Goal: Find specific page/section: Find specific page/section

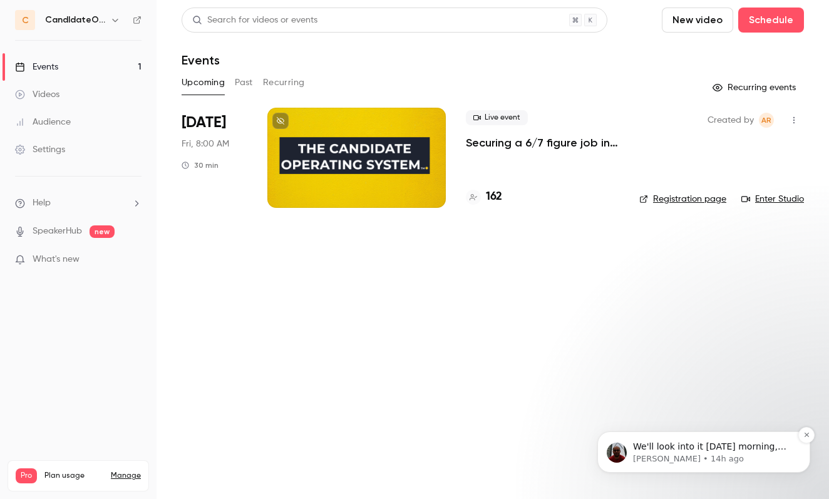
click at [657, 445] on p "We'll look into it [DATE] morning, but it looks like there is an open issue on …" at bounding box center [714, 447] width 162 height 13
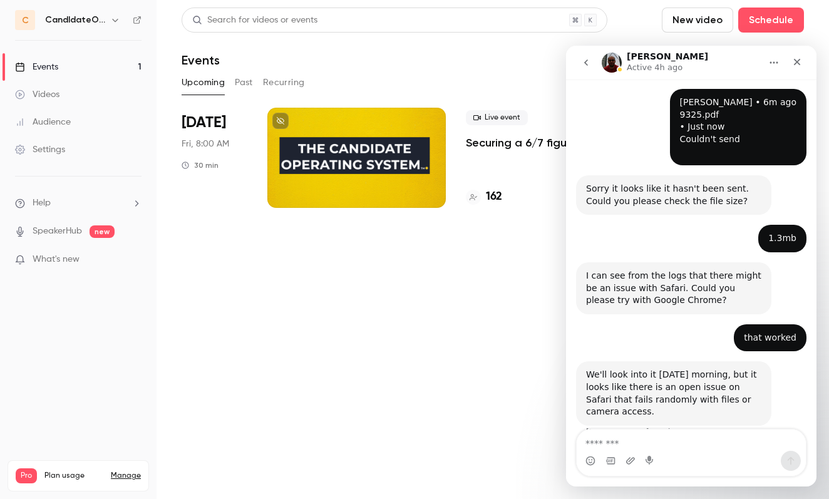
scroll to position [1527, 0]
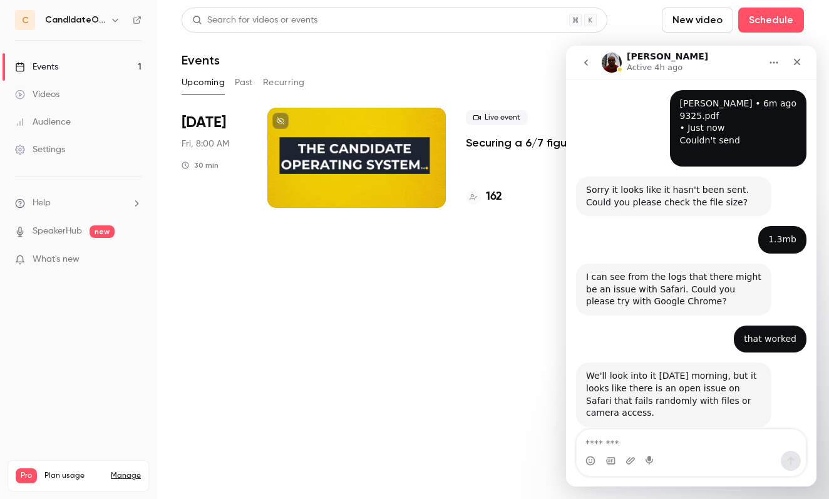
click at [485, 367] on main "Search for videos or events New video Schedule Events Upcoming Past Recurring R…" at bounding box center [493, 249] width 673 height 499
click at [801, 62] on icon "Close" at bounding box center [797, 62] width 10 height 10
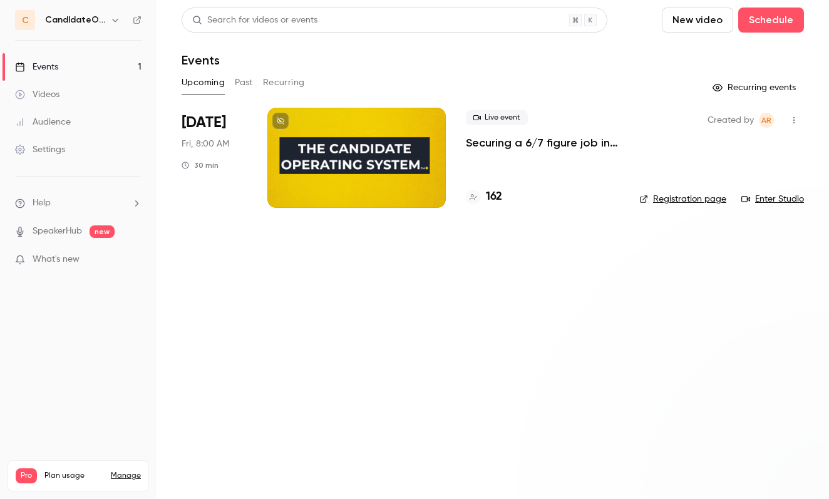
scroll to position [0, 0]
click at [496, 195] on h4 "162" at bounding box center [494, 197] width 16 height 17
